Goal: Check status

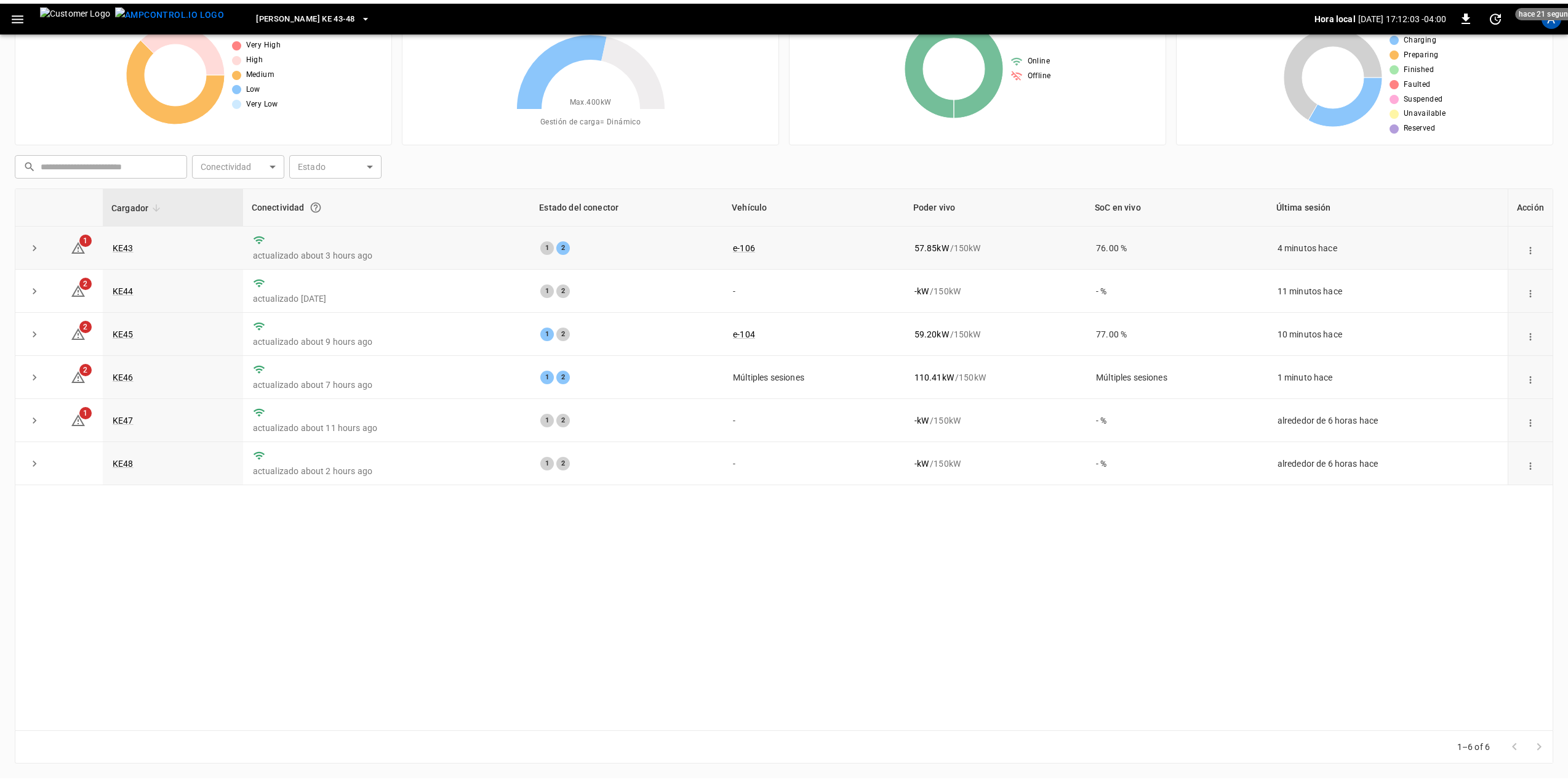
scroll to position [59, 0]
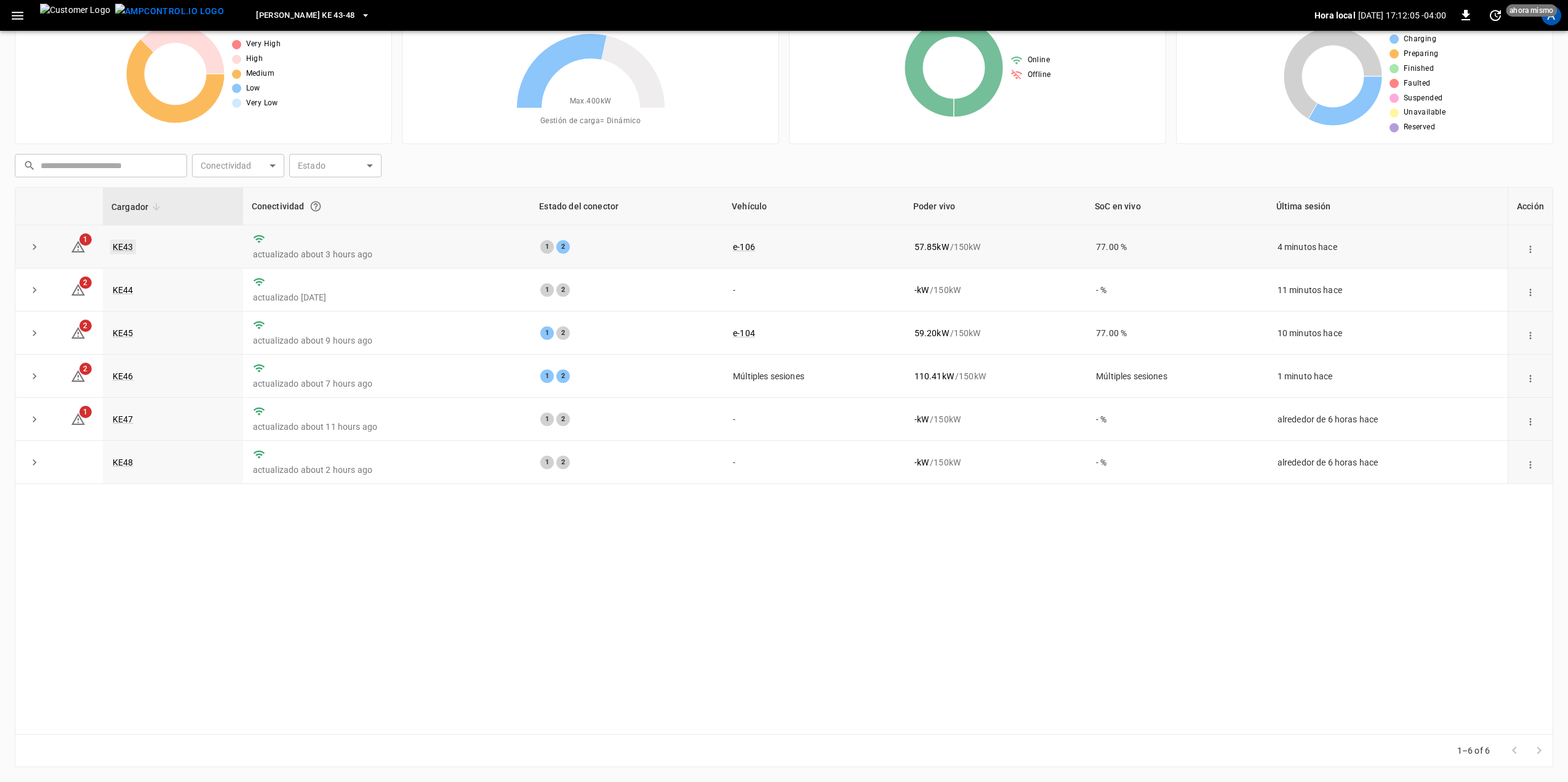
click at [118, 249] on link "KE43" at bounding box center [123, 247] width 26 height 15
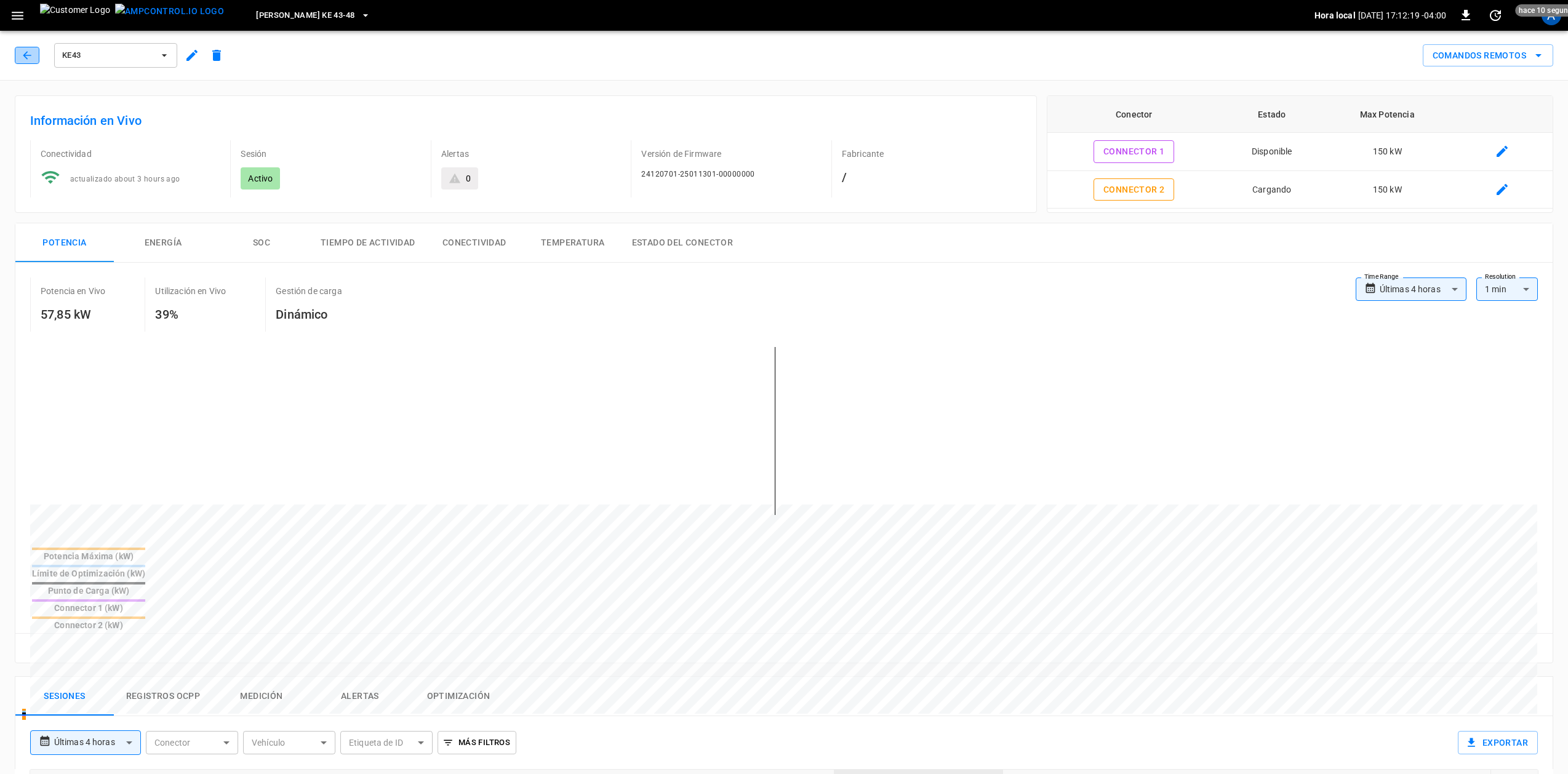
click at [21, 55] on icon "button" at bounding box center [27, 56] width 13 height 13
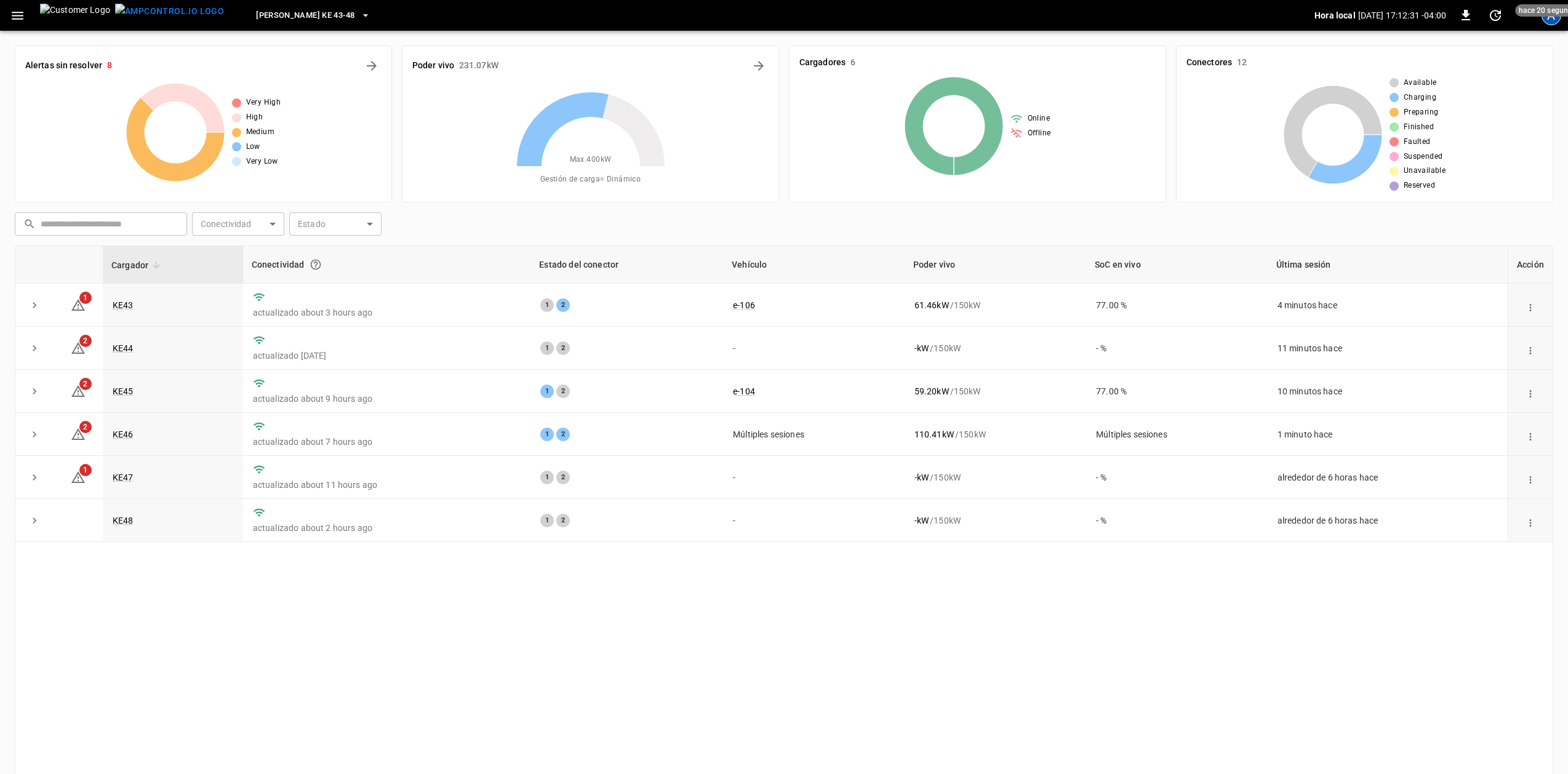
click at [1546, 23] on div "A" at bounding box center [1551, 15] width 20 height 20
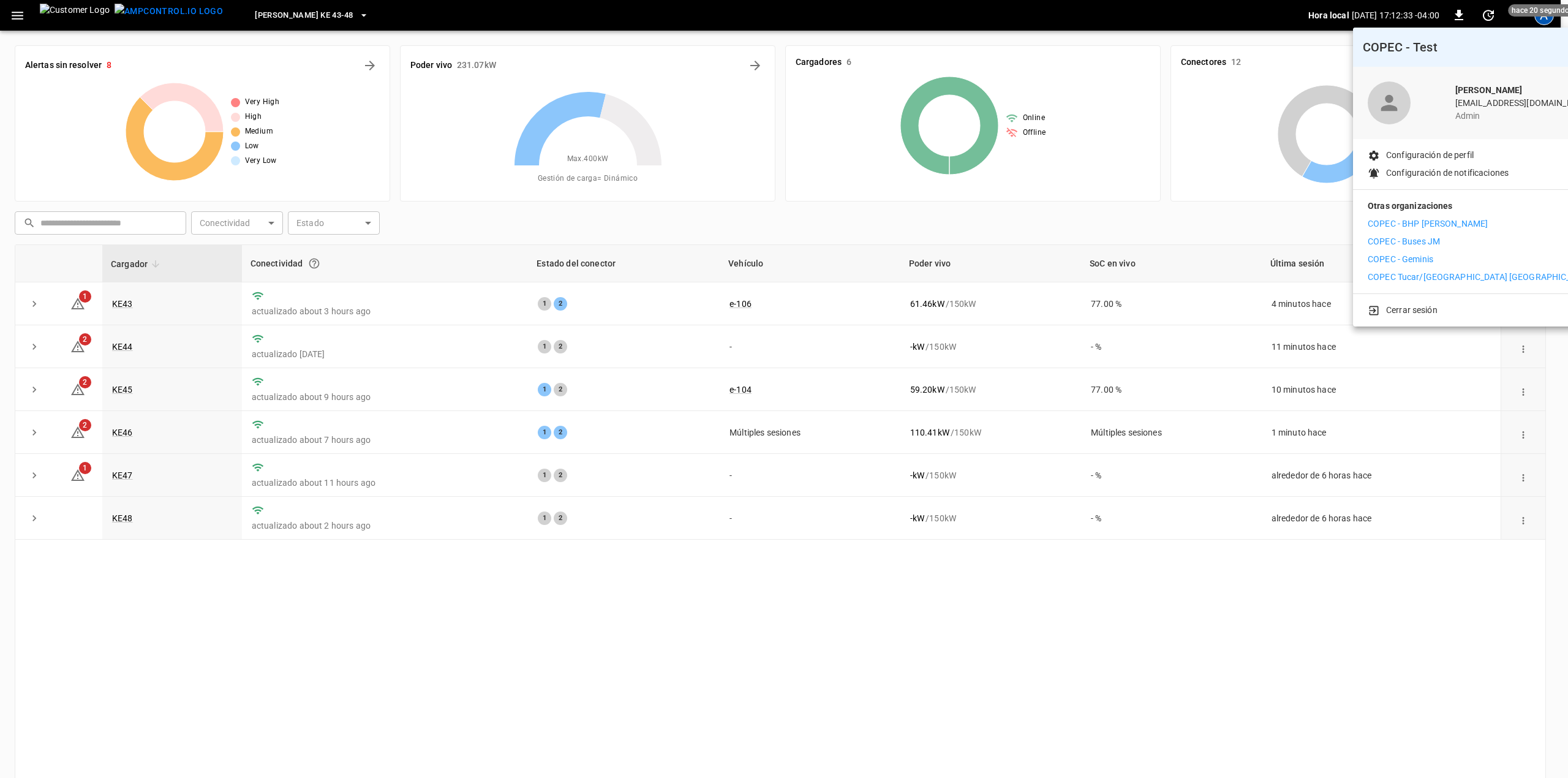
click at [1427, 254] on p "COPEC - Geminis" at bounding box center [1400, 259] width 66 height 13
